Goal: Obtain resource: Download file/media

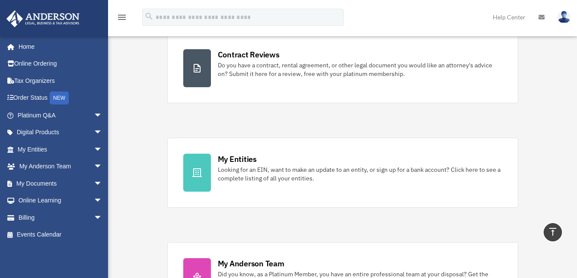
scroll to position [130, 0]
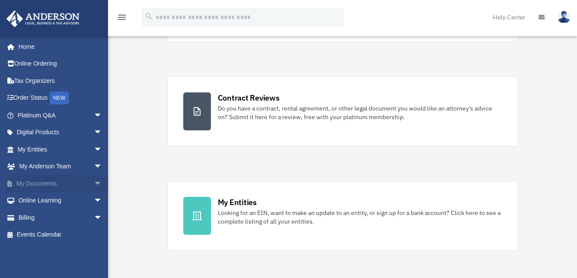
click at [94, 182] on span "arrow_drop_down" at bounding box center [102, 184] width 17 height 18
click at [38, 199] on link "Box" at bounding box center [63, 200] width 103 height 17
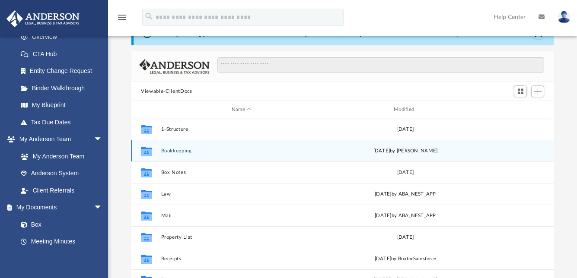
scroll to position [86, 0]
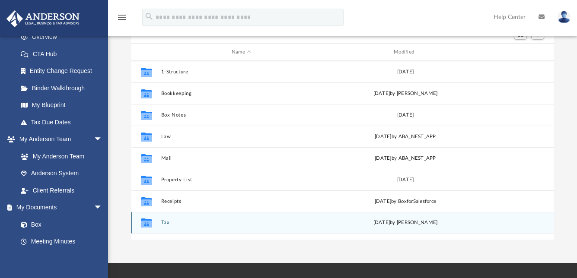
click at [162, 219] on div "Collaborated Folder Tax [DATE] by [PERSON_NAME]" at bounding box center [342, 223] width 422 height 22
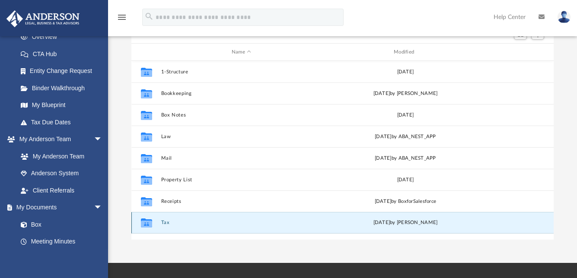
click at [165, 221] on button "Tax" at bounding box center [241, 223] width 160 height 6
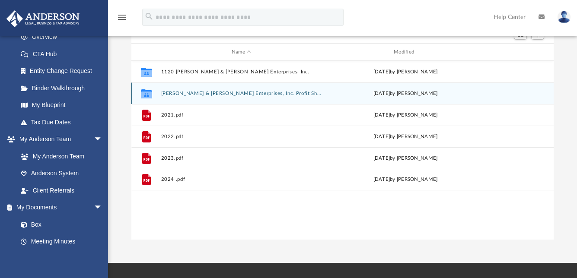
click at [147, 93] on icon "grid" at bounding box center [146, 94] width 11 height 7
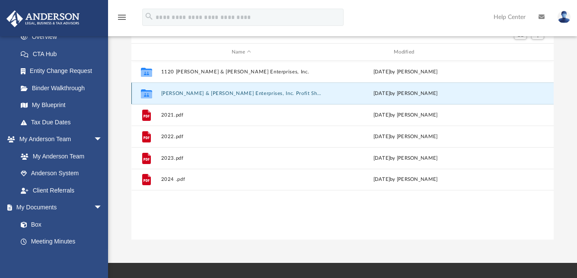
click at [147, 95] on icon "grid" at bounding box center [146, 94] width 11 height 7
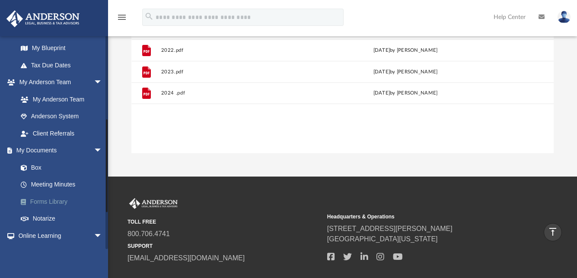
scroll to position [183, 0]
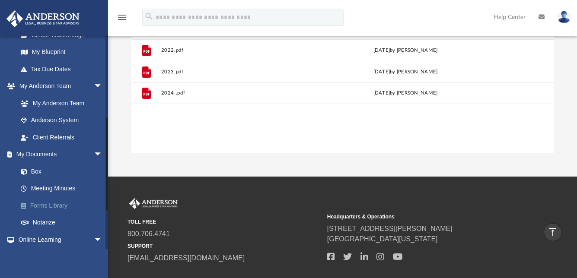
click at [61, 204] on link "Forms Library" at bounding box center [63, 205] width 103 height 17
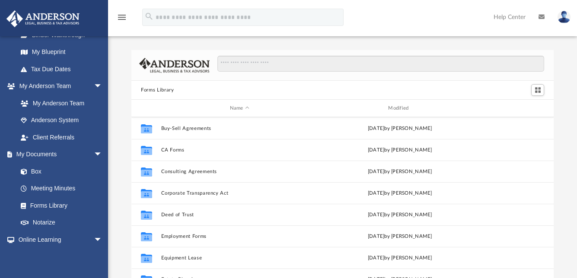
scroll to position [130, 0]
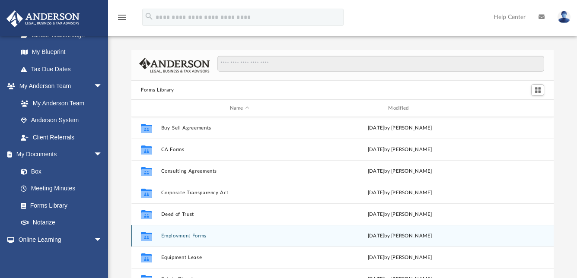
click at [164, 227] on div "Collaborated Folder Employment Forms [DATE] by [PERSON_NAME]" at bounding box center [342, 236] width 422 height 22
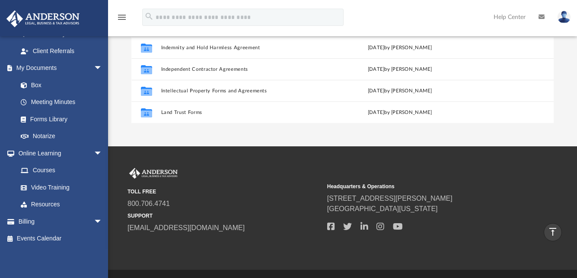
scroll to position [0, 0]
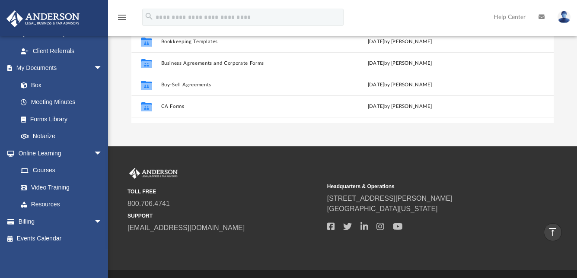
click at [564, 17] on img at bounding box center [563, 17] width 13 height 13
